Goal: Navigation & Orientation: Go to known website

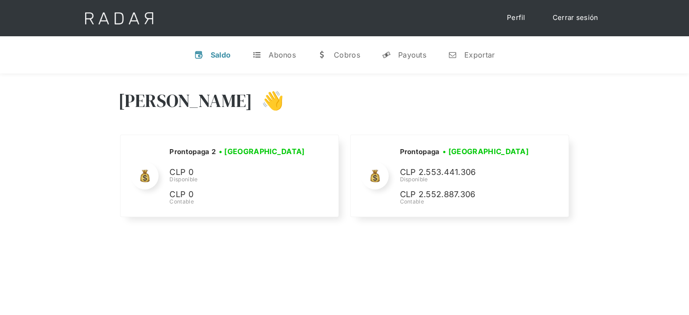
click at [196, 81] on div "Hola José 👋" at bounding box center [344, 107] width 453 height 54
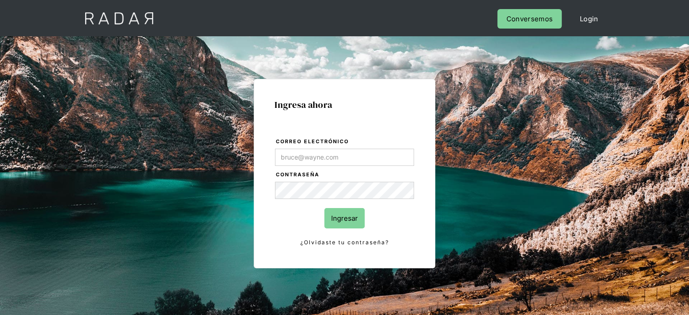
click at [302, 152] on input "Correo electrónico" at bounding box center [344, 157] width 139 height 17
click at [265, 47] on div "Ingresa ahora Correo electrónico Contraseña Ingresar ¿Olvidaste tu contraseña? …" at bounding box center [344, 190] width 689 height 309
click at [579, 164] on div "Ingresa ahora Correo electrónico Contraseña Ingresar ¿Olvidaste tu contraseña? …" at bounding box center [344, 190] width 689 height 309
drag, startPoint x: 579, startPoint y: 164, endPoint x: 91, endPoint y: 100, distance: 493.0
click at [91, 100] on div "Ingresa ahora Correo electrónico Contraseña Ingresar ¿Olvidaste tu contraseña? …" at bounding box center [344, 190] width 689 height 309
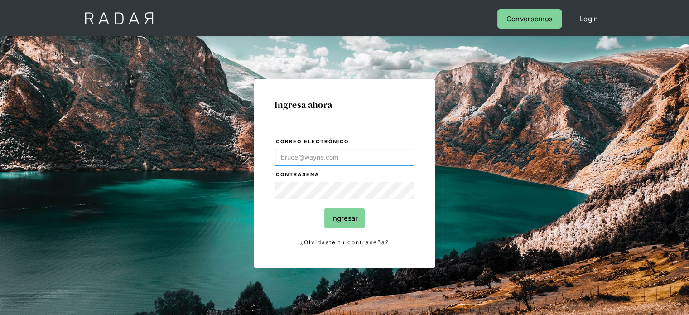
type input "[PERSON_NAME][EMAIL_ADDRESS][PERSON_NAME][DOMAIN_NAME]"
